Goal: Information Seeking & Learning: Learn about a topic

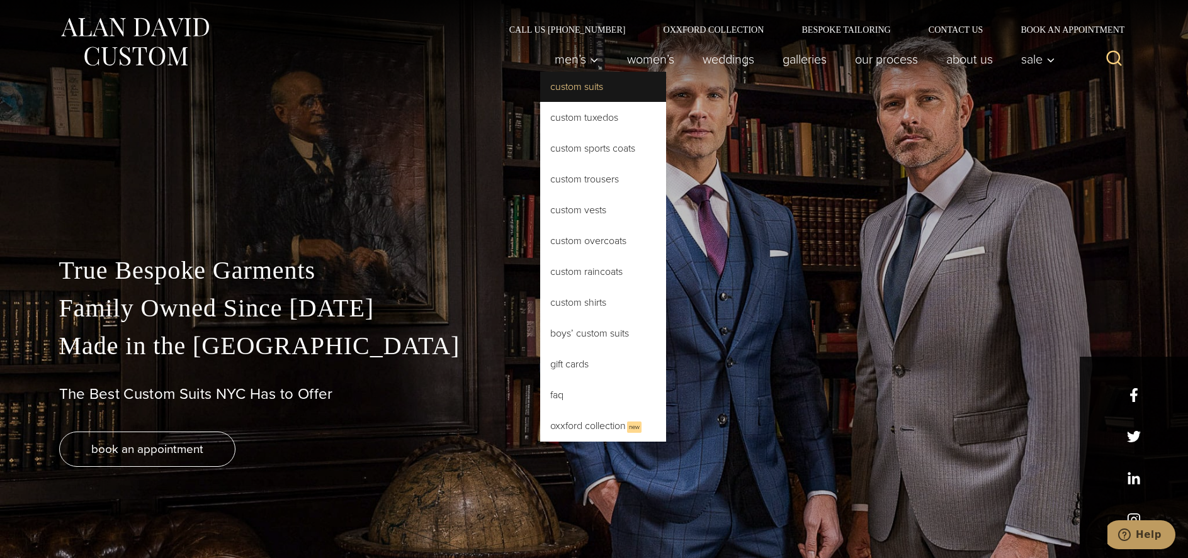
click at [577, 83] on link "Custom Suits" at bounding box center [603, 87] width 126 height 30
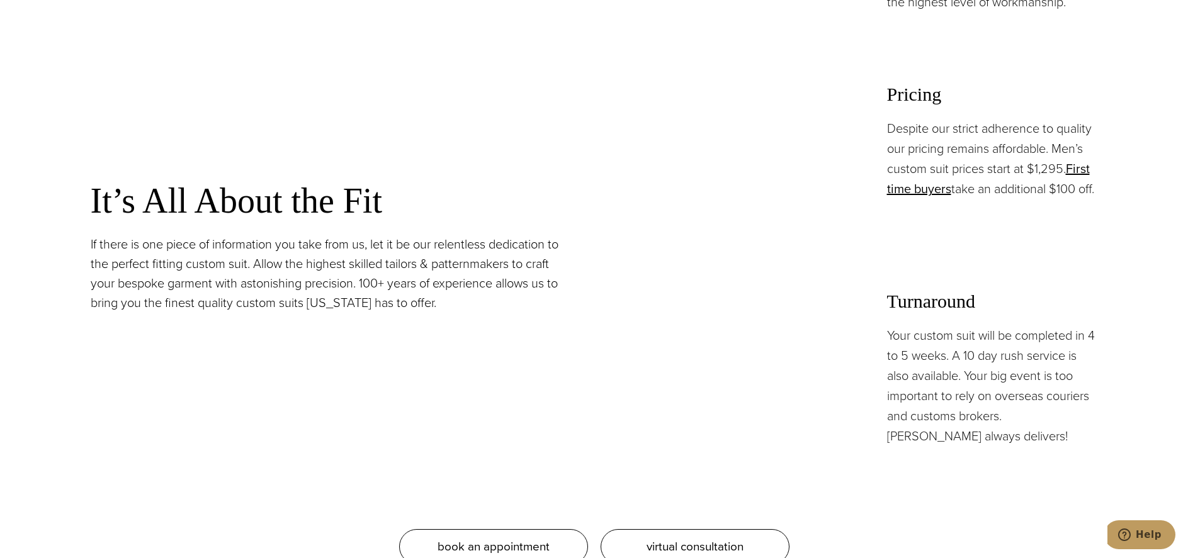
scroll to position [1133, 0]
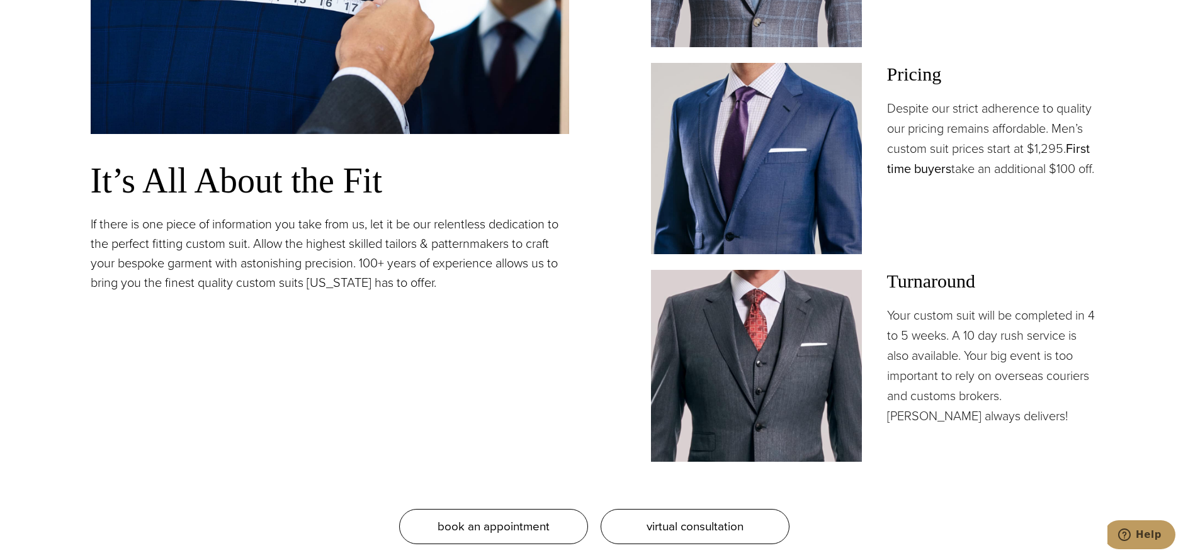
click at [920, 166] on link "First time buyers" at bounding box center [988, 158] width 203 height 39
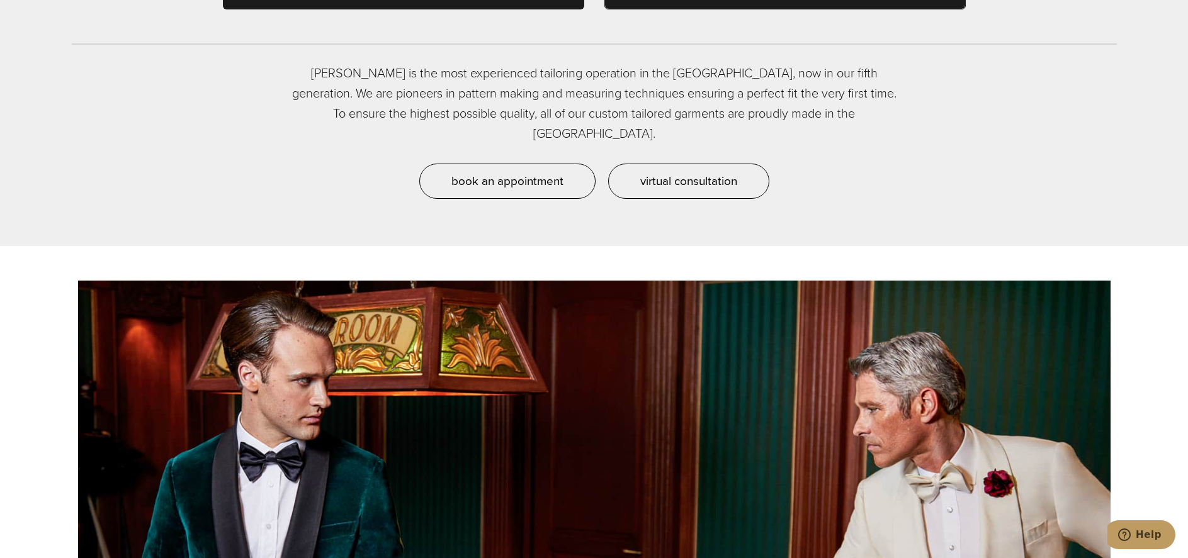
scroll to position [3, 0]
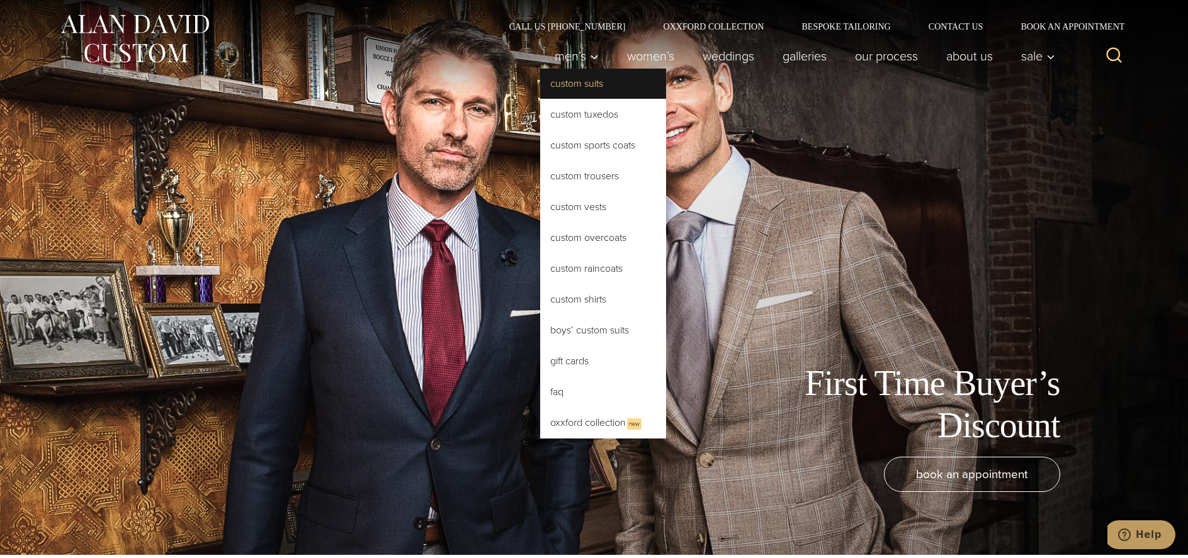
click at [589, 91] on link "Custom Suits" at bounding box center [603, 84] width 126 height 30
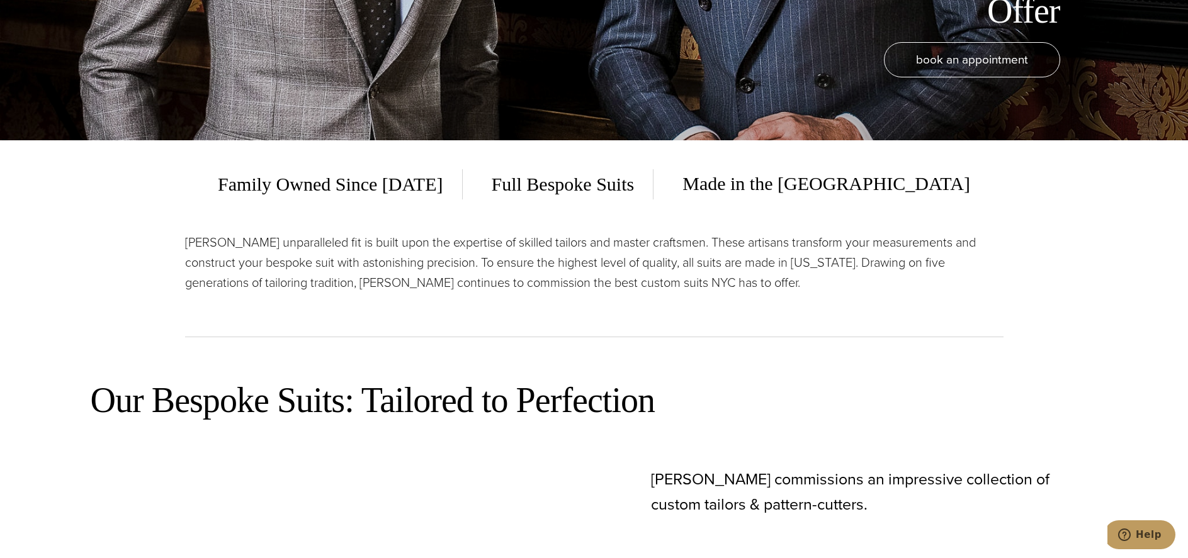
scroll to position [441, 0]
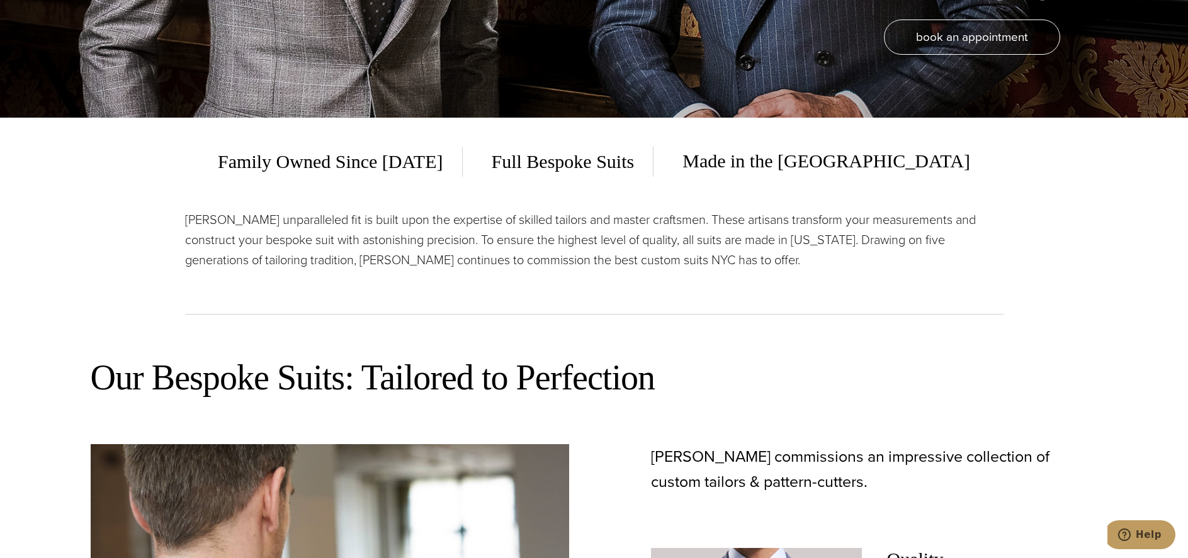
click at [638, 169] on span "Full Bespoke Suits" at bounding box center [563, 162] width 181 height 30
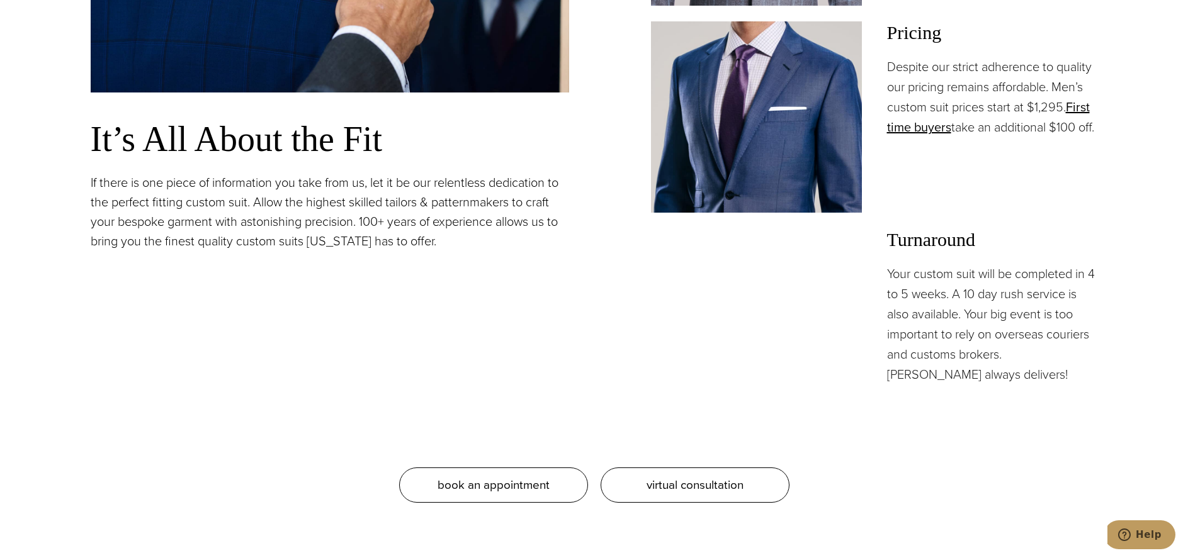
scroll to position [1259, 0]
